Goal: Transaction & Acquisition: Book appointment/travel/reservation

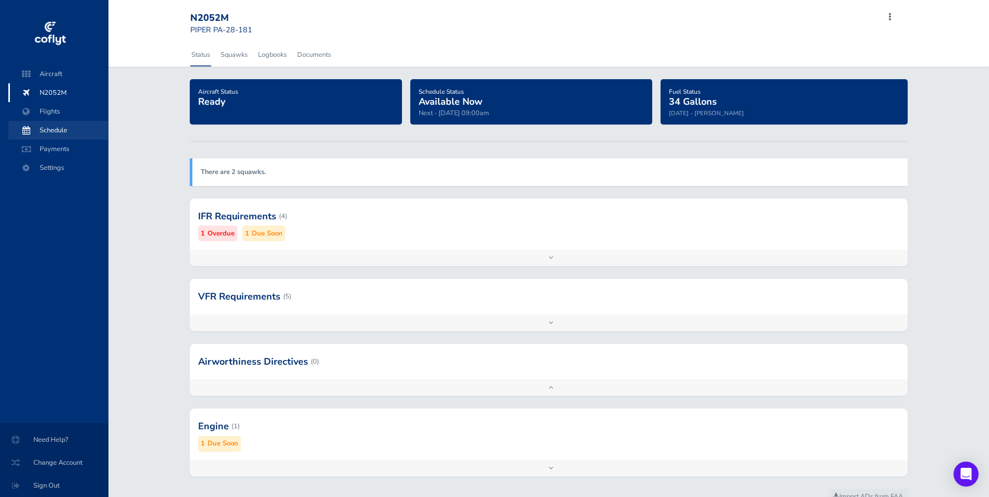
click at [64, 129] on span "Schedule" at bounding box center [58, 130] width 79 height 19
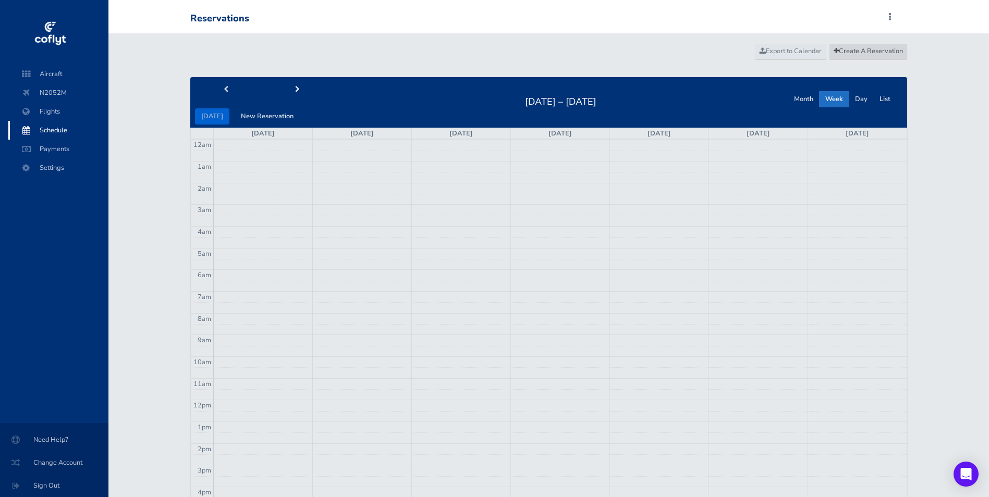
click at [873, 53] on span "Create A Reservation" at bounding box center [868, 50] width 69 height 9
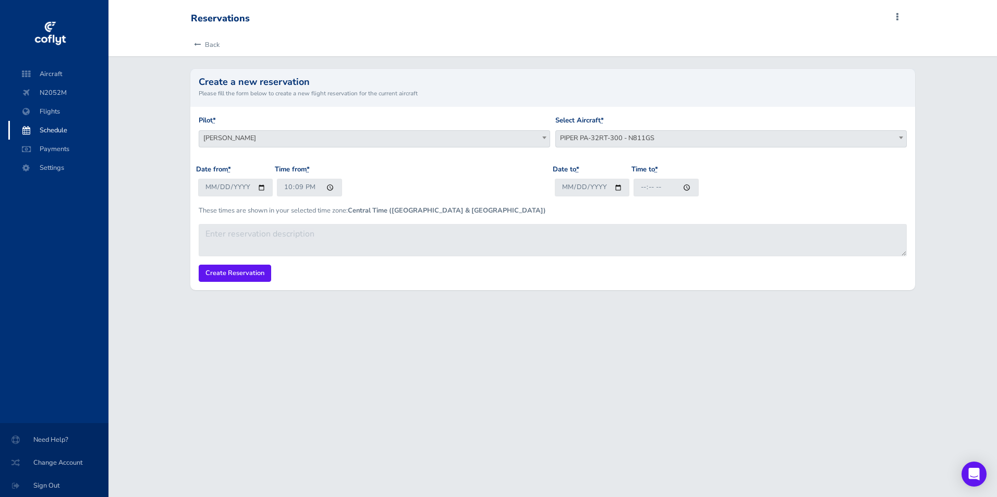
click at [593, 134] on span "PIPER PA-32RT-300 - N811GS" at bounding box center [731, 138] width 350 height 15
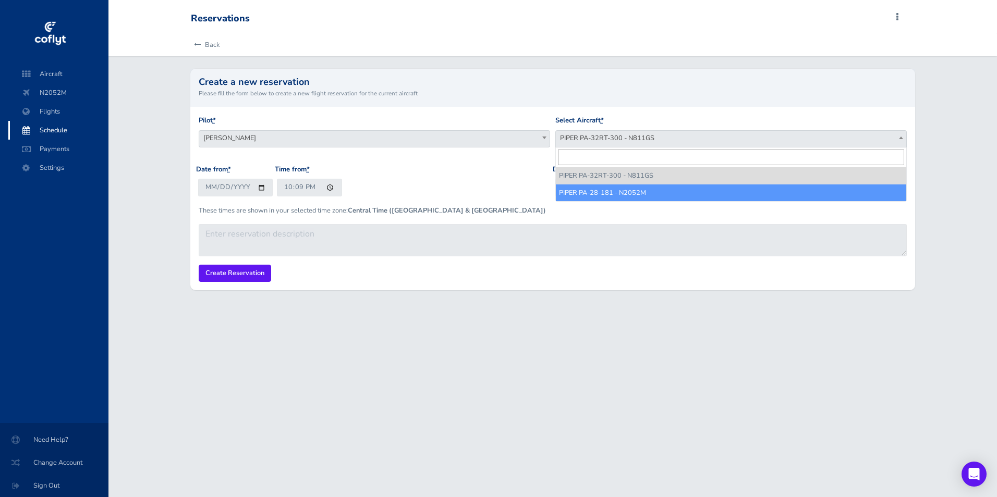
select select "1438"
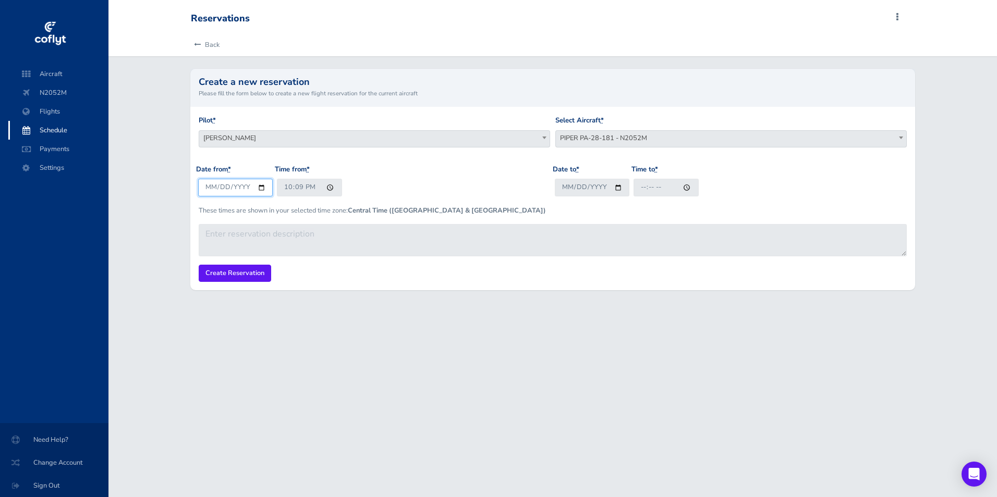
click at [232, 186] on input "[DATE]" at bounding box center [235, 187] width 75 height 17
click at [261, 186] on input "[DATE]" at bounding box center [235, 187] width 75 height 17
drag, startPoint x: 413, startPoint y: 196, endPoint x: 425, endPoint y: 194, distance: 12.1
click at [414, 196] on div "Date from * [DATE] Time from * 22:09" at bounding box center [374, 184] width 357 height 41
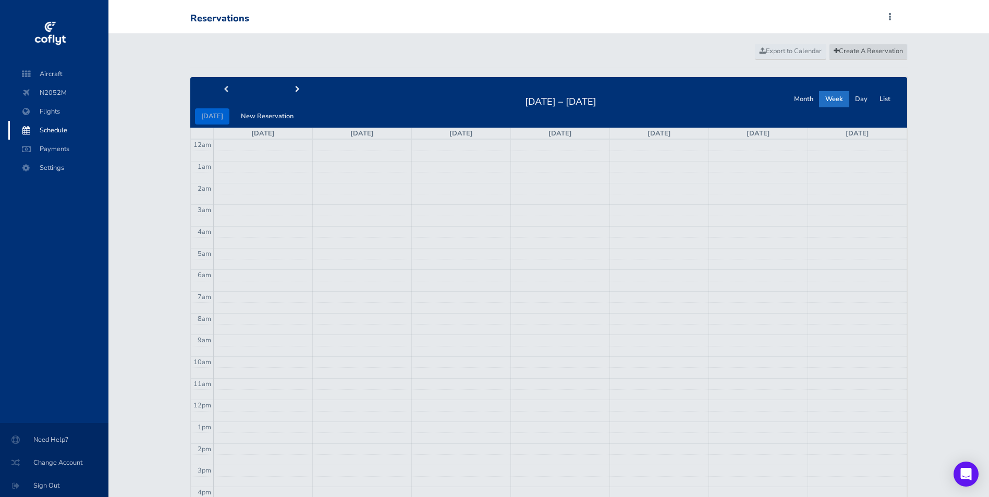
click at [873, 51] on span "Create A Reservation" at bounding box center [868, 50] width 69 height 9
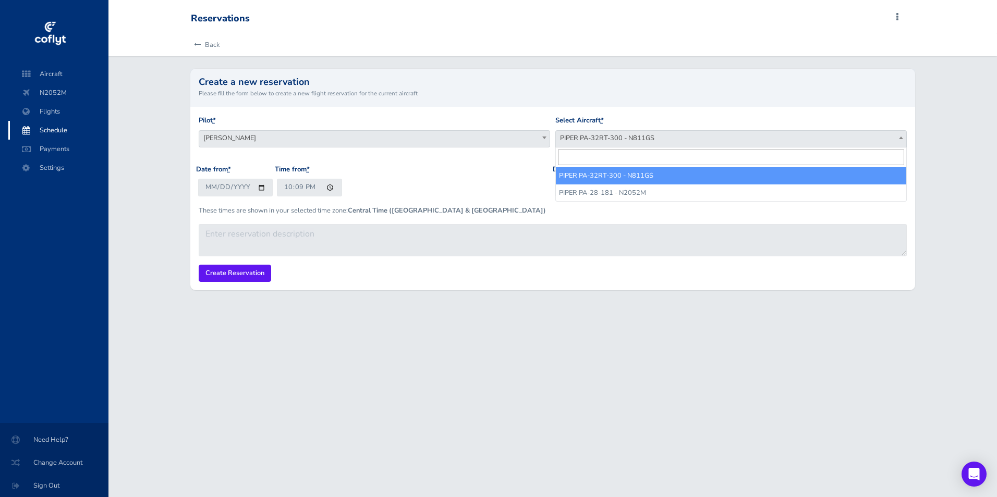
click at [608, 140] on span "PIPER PA-32RT-300 - N811GS" at bounding box center [731, 138] width 350 height 15
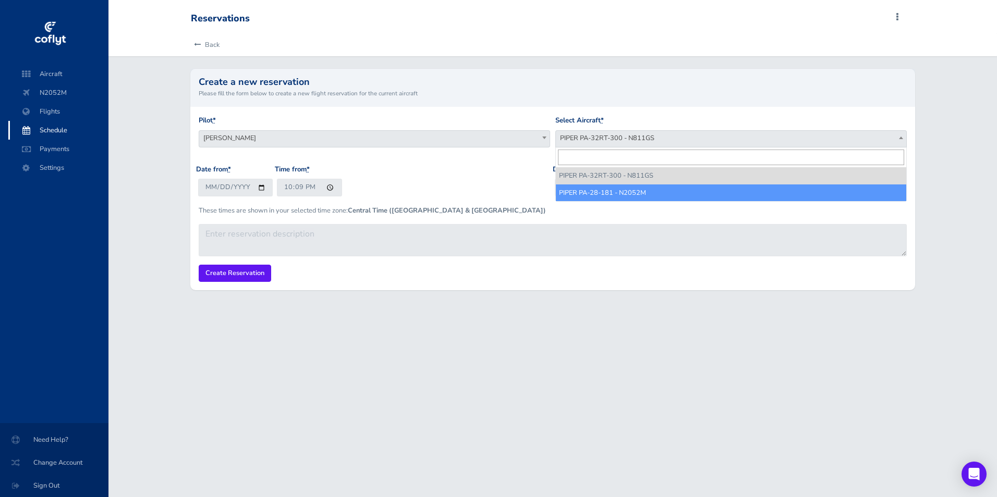
select select "1438"
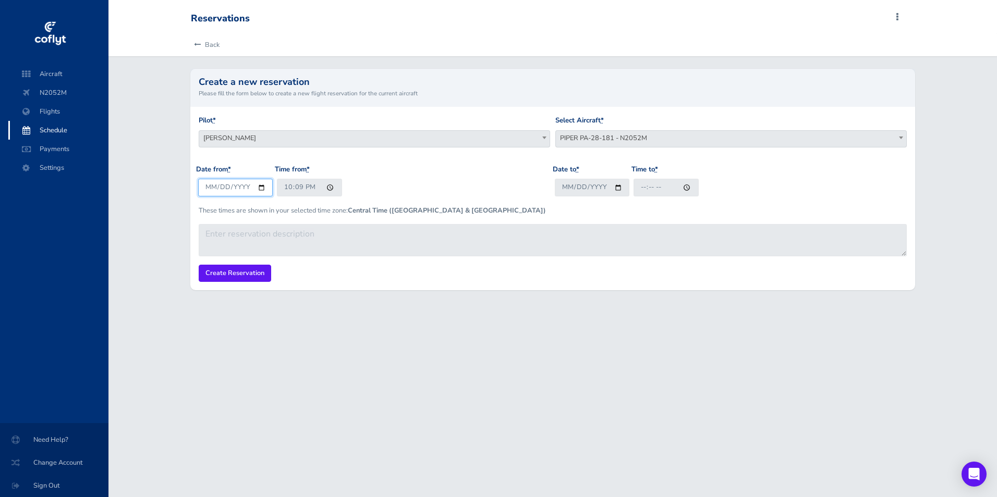
click at [235, 188] on input "[DATE]" at bounding box center [235, 187] width 75 height 17
click at [260, 187] on input "[DATE]" at bounding box center [235, 187] width 75 height 17
type input "[DATE]"
click at [326, 185] on input "22:09" at bounding box center [309, 187] width 65 height 17
click at [215, 188] on input "[DATE]" at bounding box center [235, 187] width 75 height 17
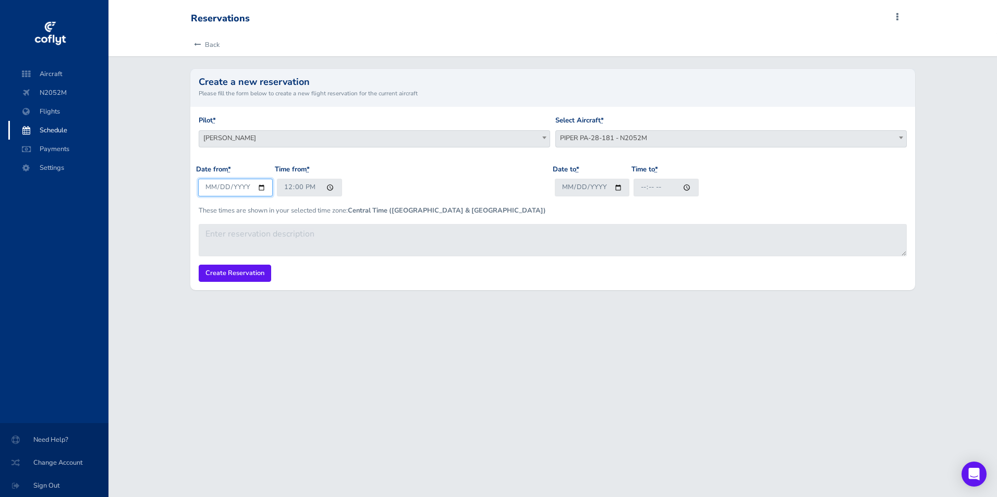
click at [260, 187] on input "[DATE]" at bounding box center [235, 187] width 75 height 17
click at [330, 186] on input "12:00" at bounding box center [309, 187] width 65 height 17
type input "09:00"
click at [616, 187] on input "Date to *" at bounding box center [592, 187] width 75 height 17
type input "[DATE]"
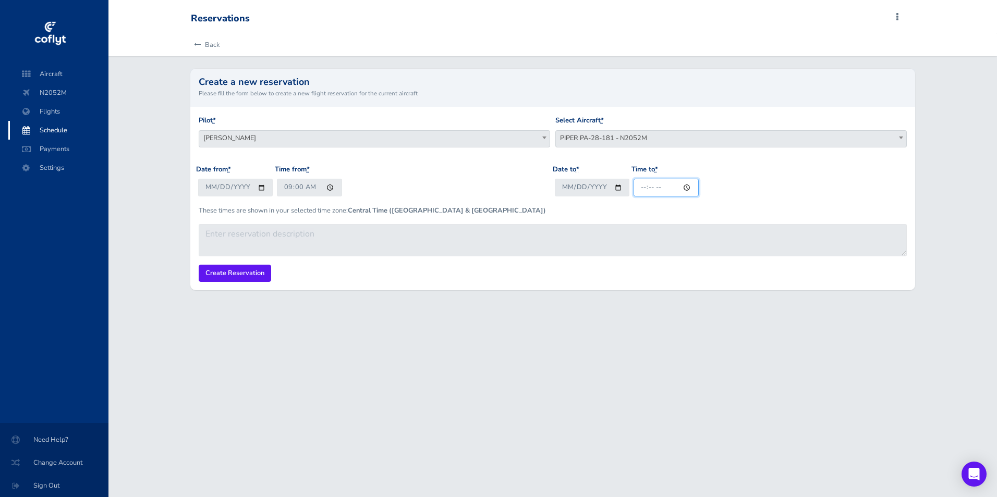
click at [682, 186] on input "Time to *" at bounding box center [665, 187] width 65 height 17
type input "12:00"
click at [250, 275] on input "Create Reservation" at bounding box center [235, 273] width 72 height 17
